Goal: Task Accomplishment & Management: Manage account settings

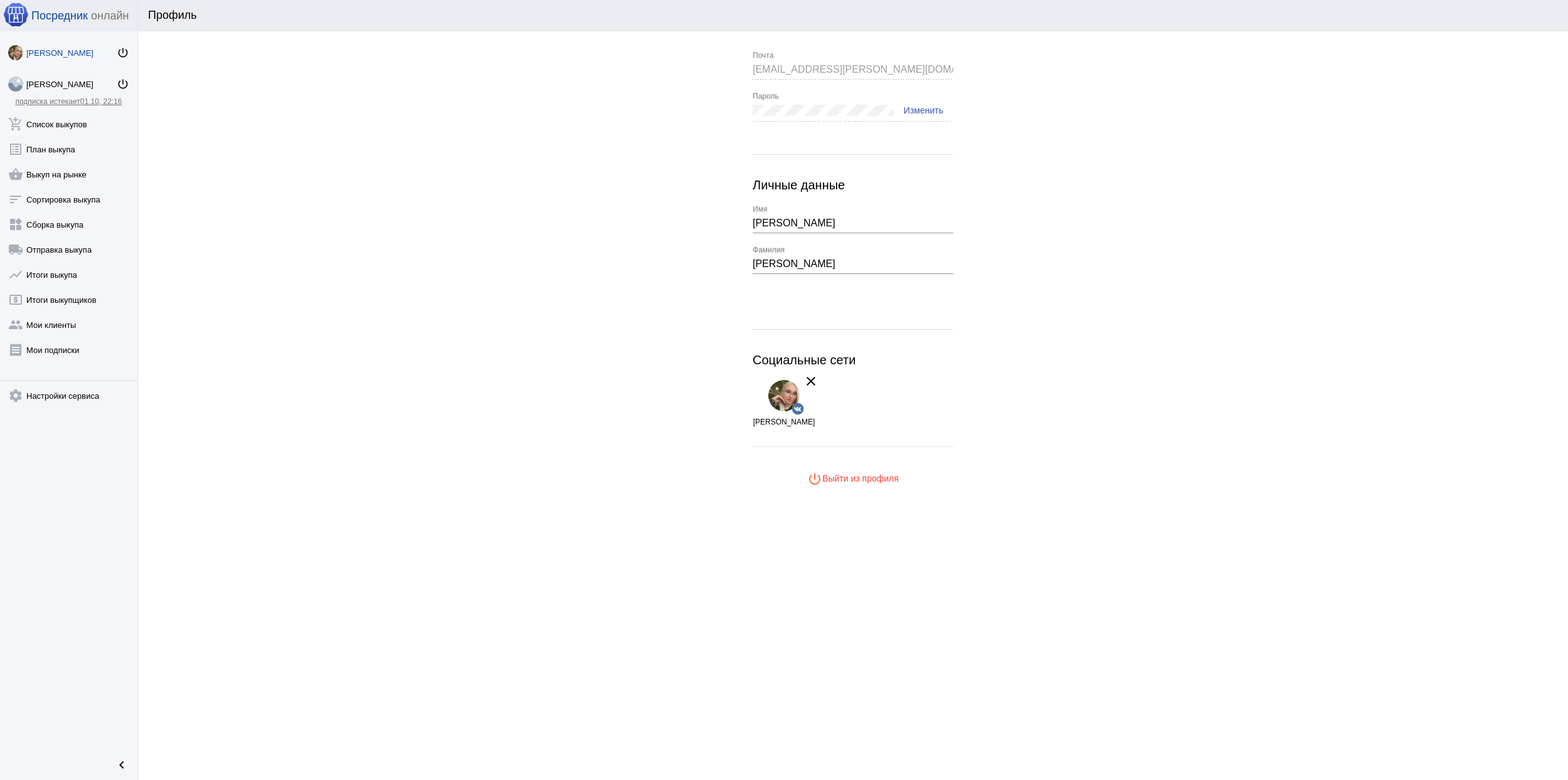
click at [124, 43] on link "[PERSON_NAME] power_settings_new" at bounding box center [68, 50] width 138 height 25
click at [119, 46] on mat-icon "power_settings_new" at bounding box center [122, 52] width 12 height 12
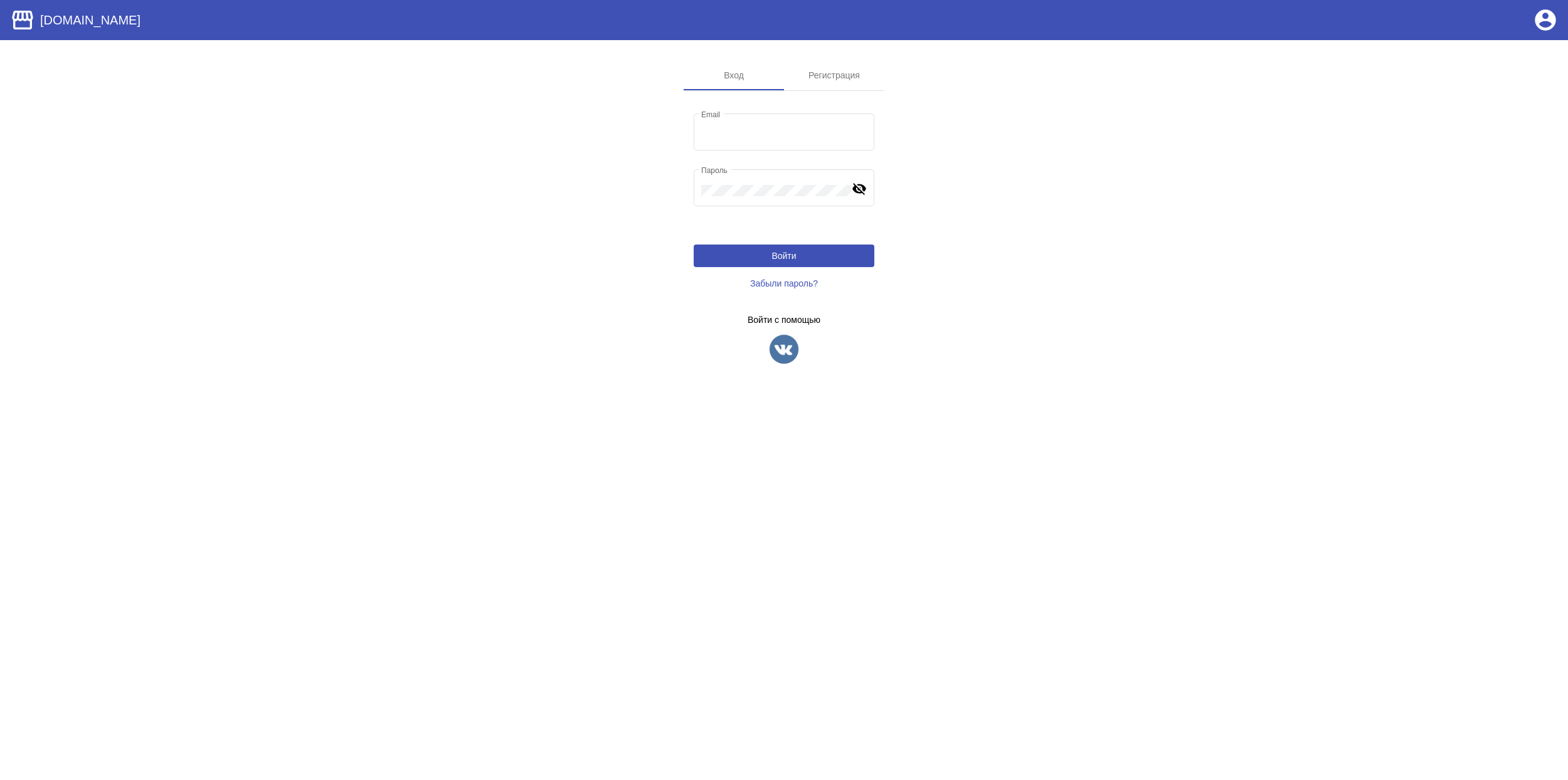
type input "[EMAIL_ADDRESS][DOMAIN_NAME]"
click at [793, 333] on app-sign-profiles "Войти с помощью" at bounding box center [784, 340] width 181 height 51
click at [792, 343] on img at bounding box center [784, 349] width 31 height 31
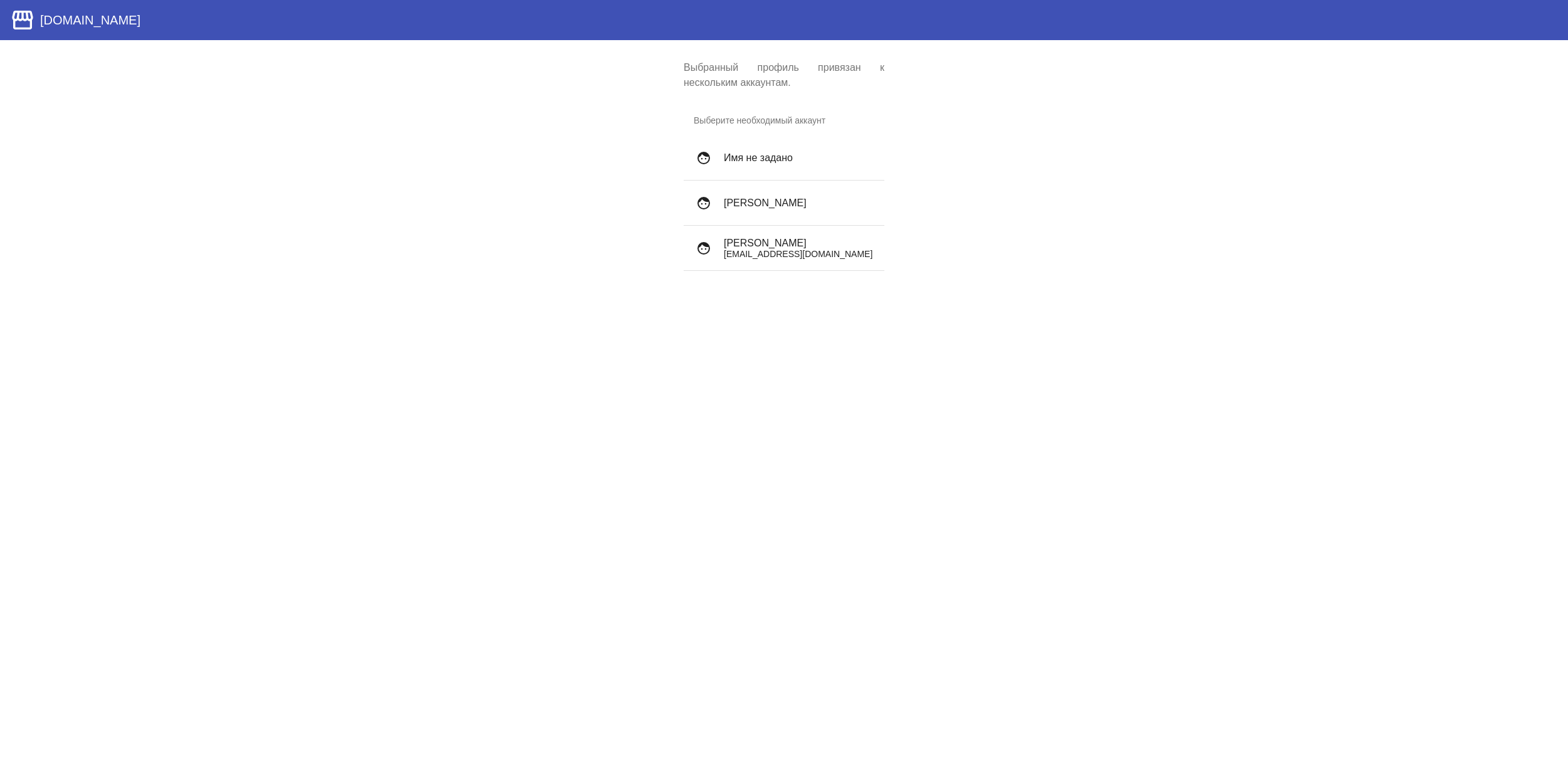
click at [836, 242] on h4 "Archibald Wetuicki" at bounding box center [800, 243] width 151 height 12
